Goal: Entertainment & Leisure: Browse casually

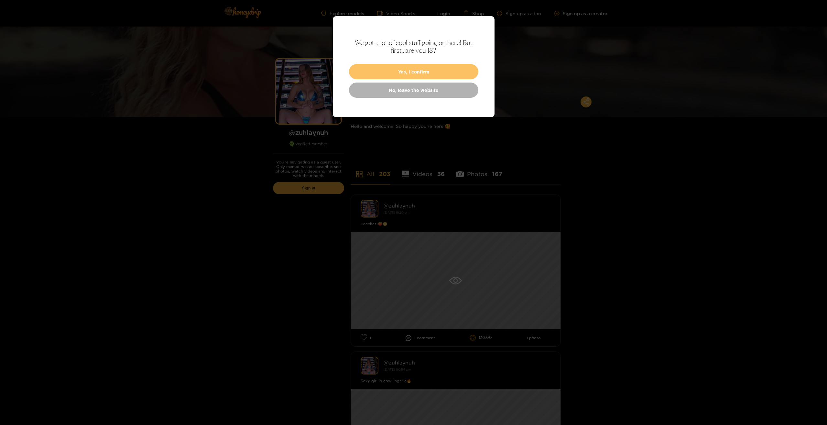
click at [370, 73] on button "Yes, I confirm" at bounding box center [413, 71] width 129 height 15
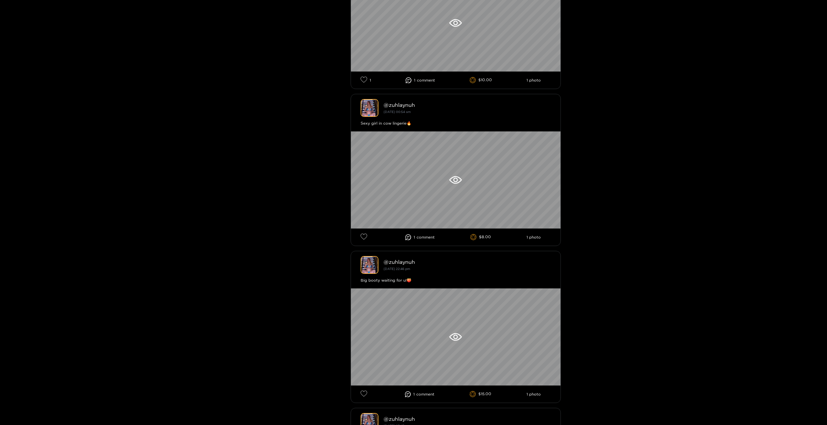
scroll to position [86, 0]
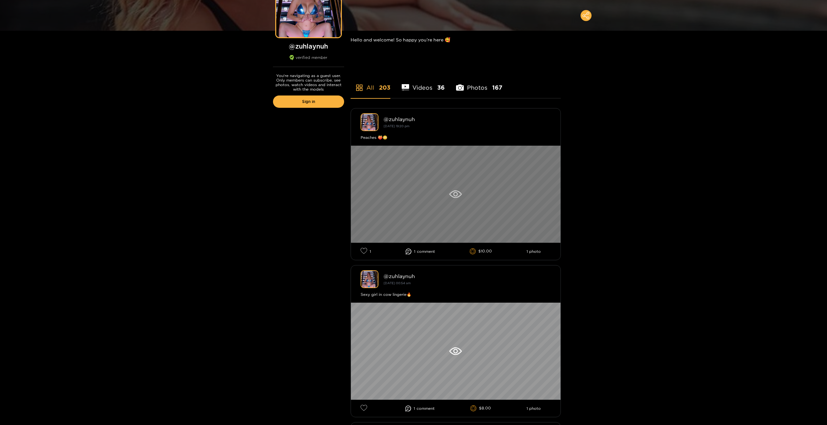
click at [456, 196] on icon at bounding box center [455, 194] width 5 height 5
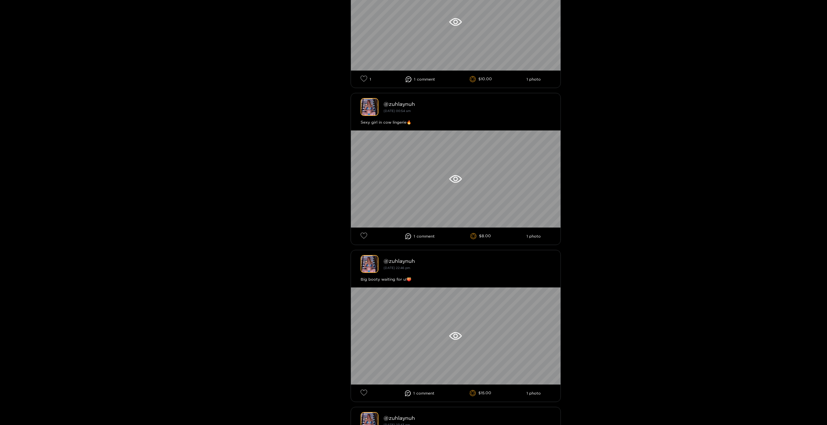
scroll to position [259, 0]
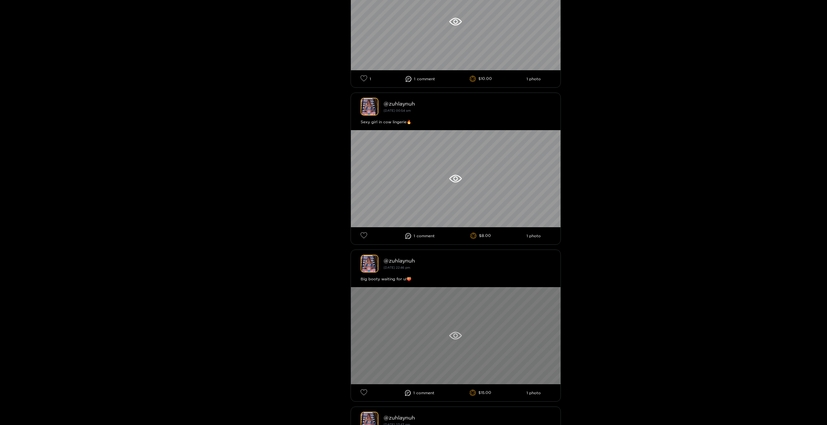
click at [464, 329] on div at bounding box center [456, 335] width 210 height 97
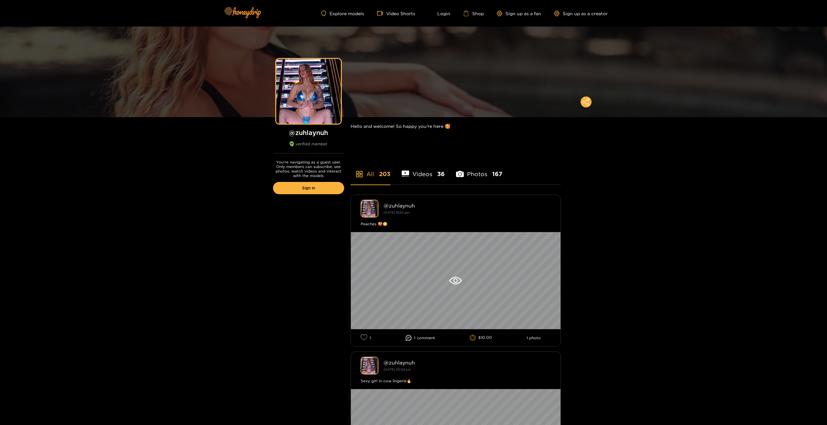
click at [430, 172] on li "Videos 36" at bounding box center [423, 169] width 43 height 29
click at [468, 175] on li "Photos 167" at bounding box center [479, 169] width 46 height 29
